Goal: Transaction & Acquisition: Purchase product/service

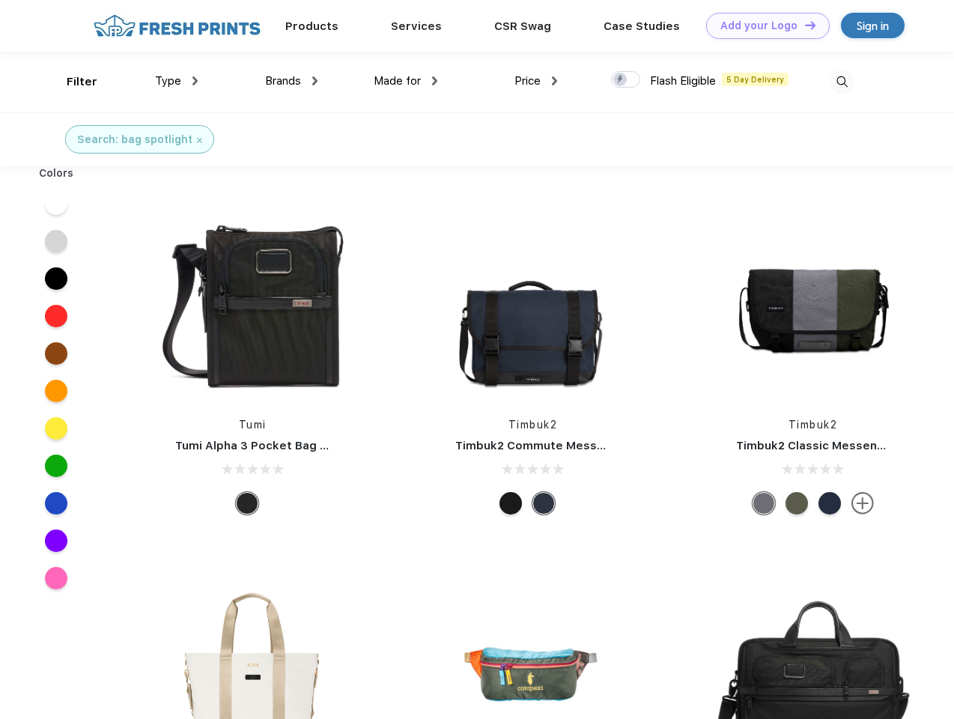
click at [762, 25] on link "Add your Logo Design Tool" at bounding box center [768, 26] width 124 height 26
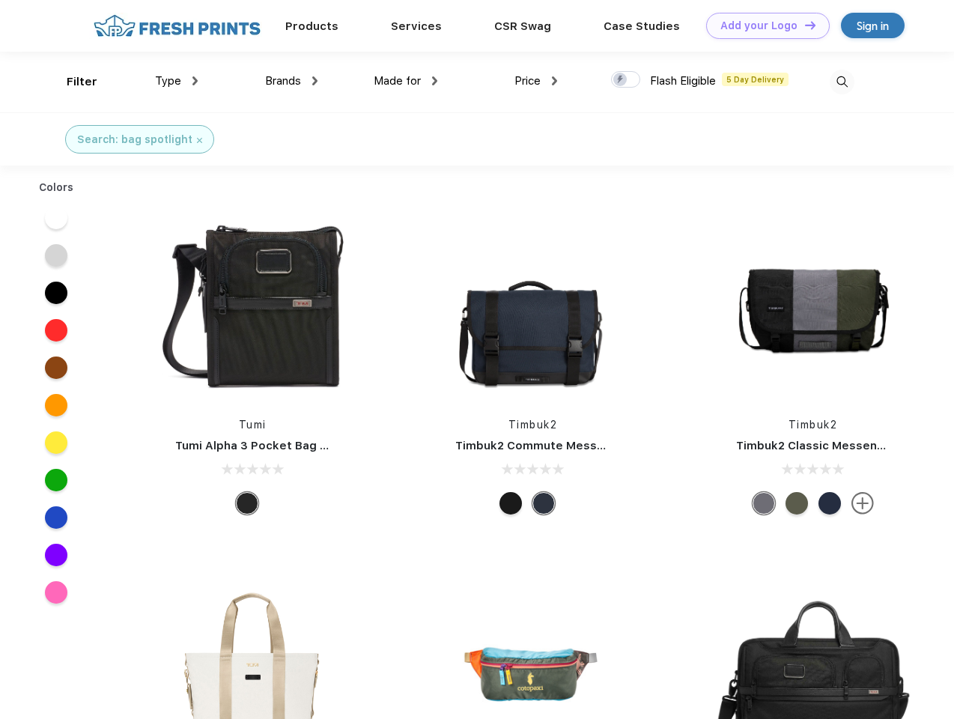
click at [0, 0] on div "Design Tool" at bounding box center [0, 0] width 0 height 0
click at [804, 25] on link "Add your Logo Design Tool" at bounding box center [768, 26] width 124 height 26
click at [72, 82] on div "Filter" at bounding box center [82, 81] width 31 height 17
click at [177, 81] on span "Type" at bounding box center [168, 80] width 26 height 13
click at [291, 81] on span "Brands" at bounding box center [283, 80] width 36 height 13
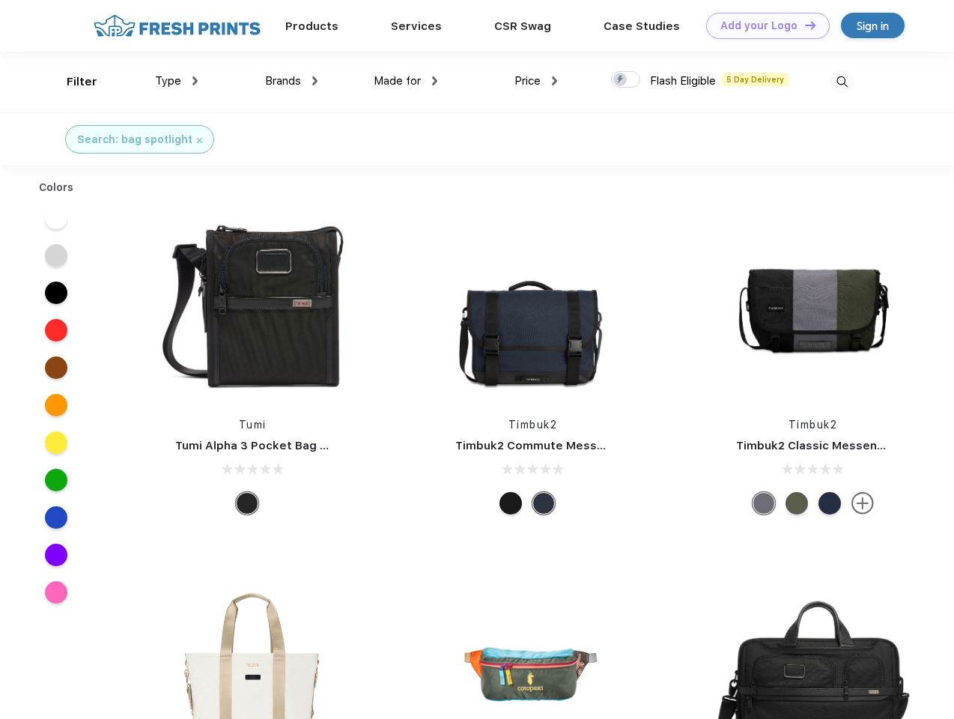
click at [406, 81] on span "Made for" at bounding box center [397, 80] width 47 height 13
click at [536, 81] on span "Price" at bounding box center [528, 80] width 26 height 13
click at [626, 80] on div at bounding box center [625, 79] width 29 height 16
click at [621, 80] on input "checkbox" at bounding box center [616, 75] width 10 height 10
click at [842, 82] on img at bounding box center [842, 82] width 25 height 25
